Goal: Navigation & Orientation: Find specific page/section

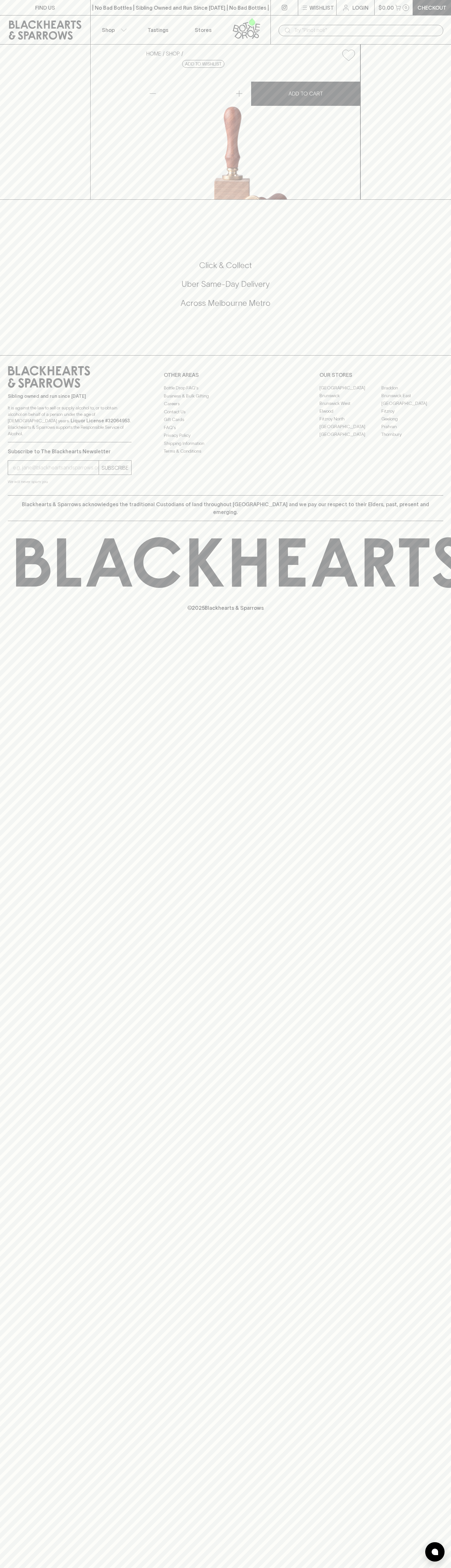
click at [78, 10] on link "FIND US" at bounding box center [45, 7] width 90 height 15
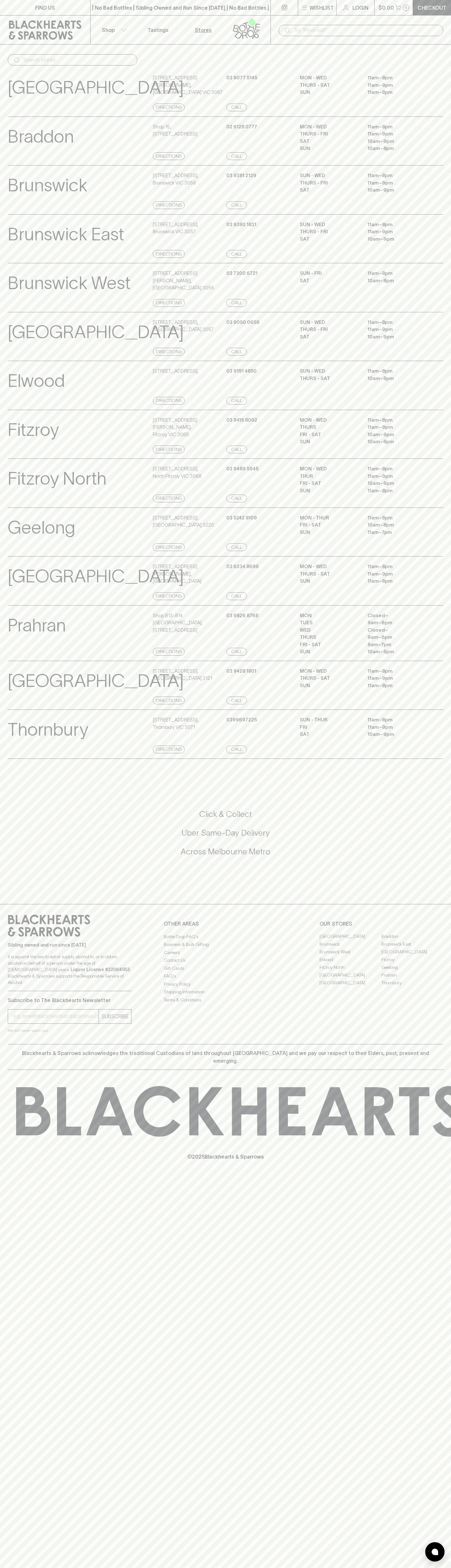
click at [445, 594] on div "North Hobart View Store Details 396 Elizabeth Street , North Hobart TAS 7000 Di…" at bounding box center [225, 581] width 451 height 49
click at [293, 1567] on html "FIND US | No Bad Bottles | Sibling Owned and Run Since 2006 | No Bad Bottles | …" at bounding box center [225, 784] width 451 height 1568
click at [28, 1161] on p "© 2025 Blackhearts & Sparrows" at bounding box center [225, 1148] width 451 height 24
